Goal: Task Accomplishment & Management: Complete application form

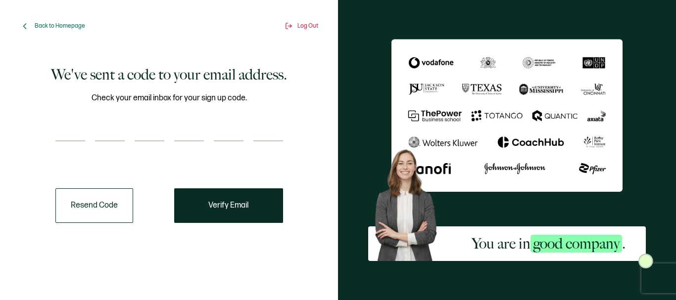
click at [65, 134] on input "number" at bounding box center [70, 132] width 30 height 20
paste input "2"
type input "2"
type input "4"
type input "5"
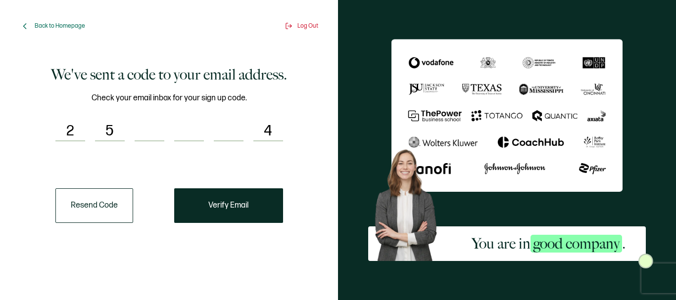
type input "1"
type input "5"
type input "7"
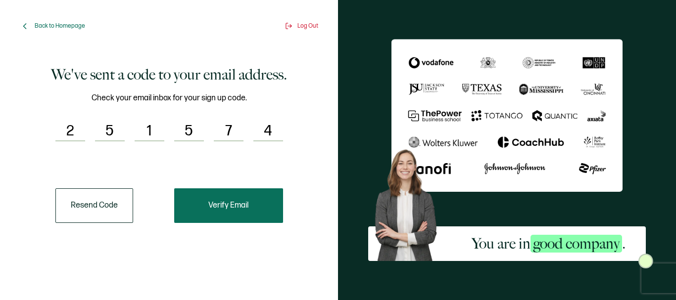
click at [261, 200] on button "Verify Email" at bounding box center [228, 205] width 109 height 35
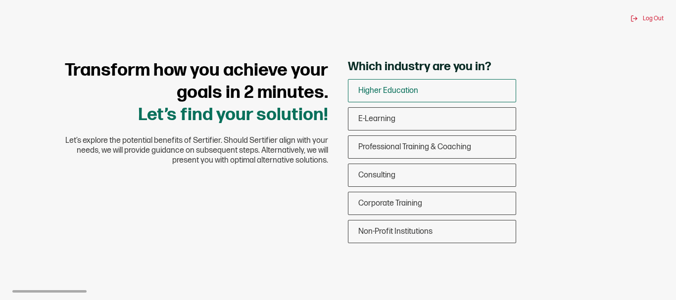
click at [422, 93] on div "Higher Education" at bounding box center [431, 90] width 167 height 23
click at [0, 0] on input "Higher Education" at bounding box center [0, 0] width 0 height 0
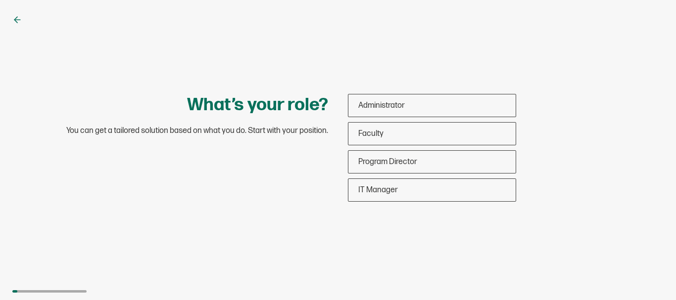
click at [17, 17] on icon at bounding box center [15, 20] width 3 height 6
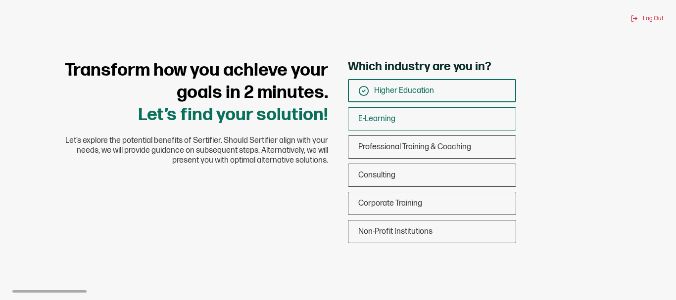
click at [384, 118] on span "E-Learning" at bounding box center [376, 118] width 37 height 9
click at [0, 0] on input "E-Learning" at bounding box center [0, 0] width 0 height 0
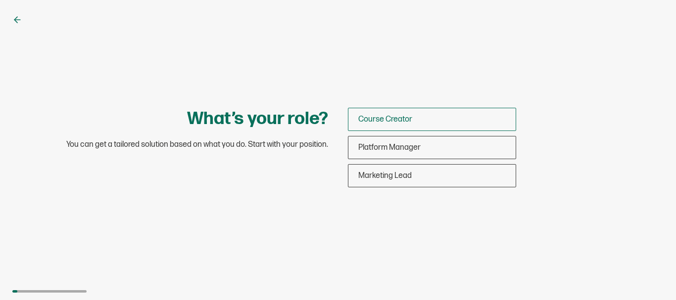
click at [396, 115] on span "Course Creator" at bounding box center [385, 119] width 54 height 9
click at [0, 0] on input "Course Creator" at bounding box center [0, 0] width 0 height 0
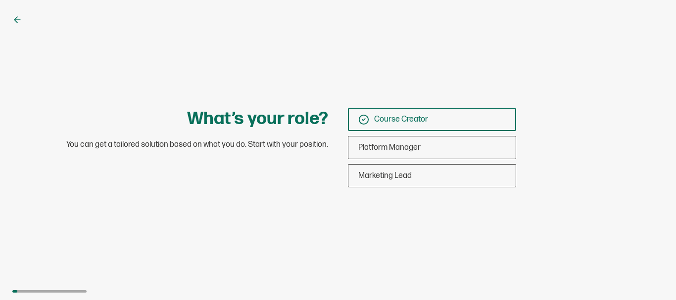
click at [479, 117] on div "Course Creator" at bounding box center [431, 119] width 167 height 23
click at [0, 0] on input "Course Creator" at bounding box center [0, 0] width 0 height 0
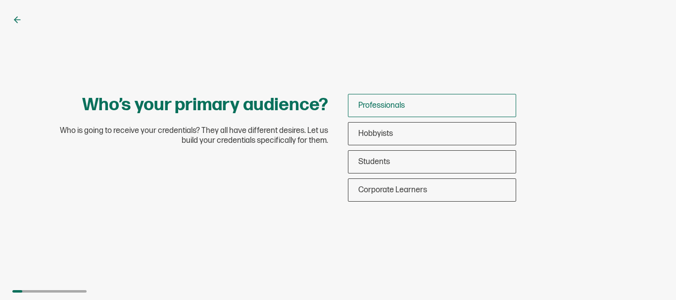
click at [463, 103] on div "Professionals" at bounding box center [431, 105] width 167 height 23
click at [0, 0] on input "Professionals" at bounding box center [0, 0] width 0 height 0
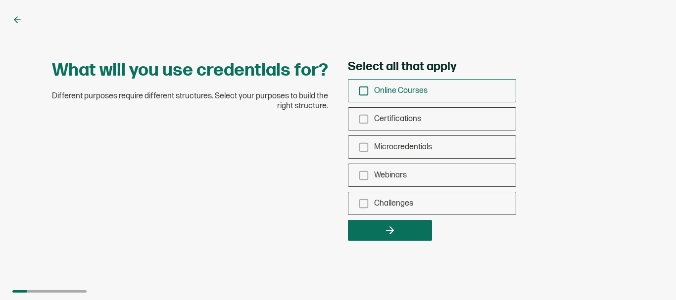
click at [436, 95] on div "Online Courses" at bounding box center [431, 90] width 167 height 23
click at [0, 0] on input "Online Courses" at bounding box center [0, 0] width 0 height 0
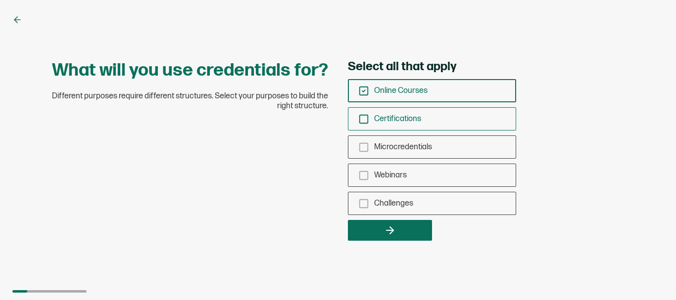
click at [402, 119] on span "Certifications" at bounding box center [397, 118] width 47 height 9
click at [0, 0] on input "Certifications" at bounding box center [0, 0] width 0 height 0
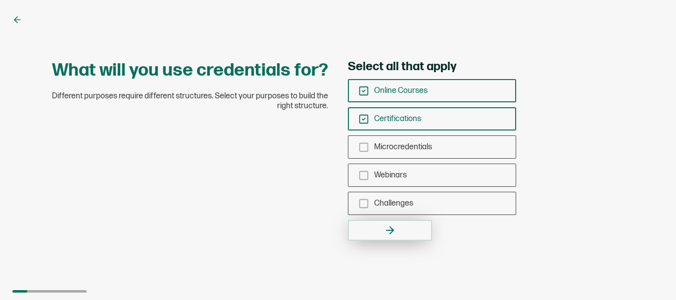
click at [402, 229] on button "button" at bounding box center [390, 230] width 84 height 21
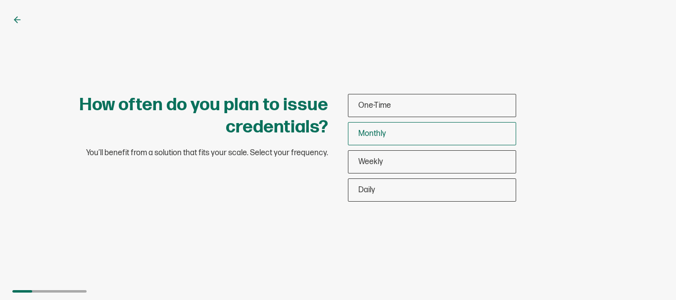
click at [395, 127] on div "Monthly" at bounding box center [431, 133] width 167 height 23
click at [0, 0] on input "Monthly" at bounding box center [0, 0] width 0 height 0
